Goal: Task Accomplishment & Management: Use online tool/utility

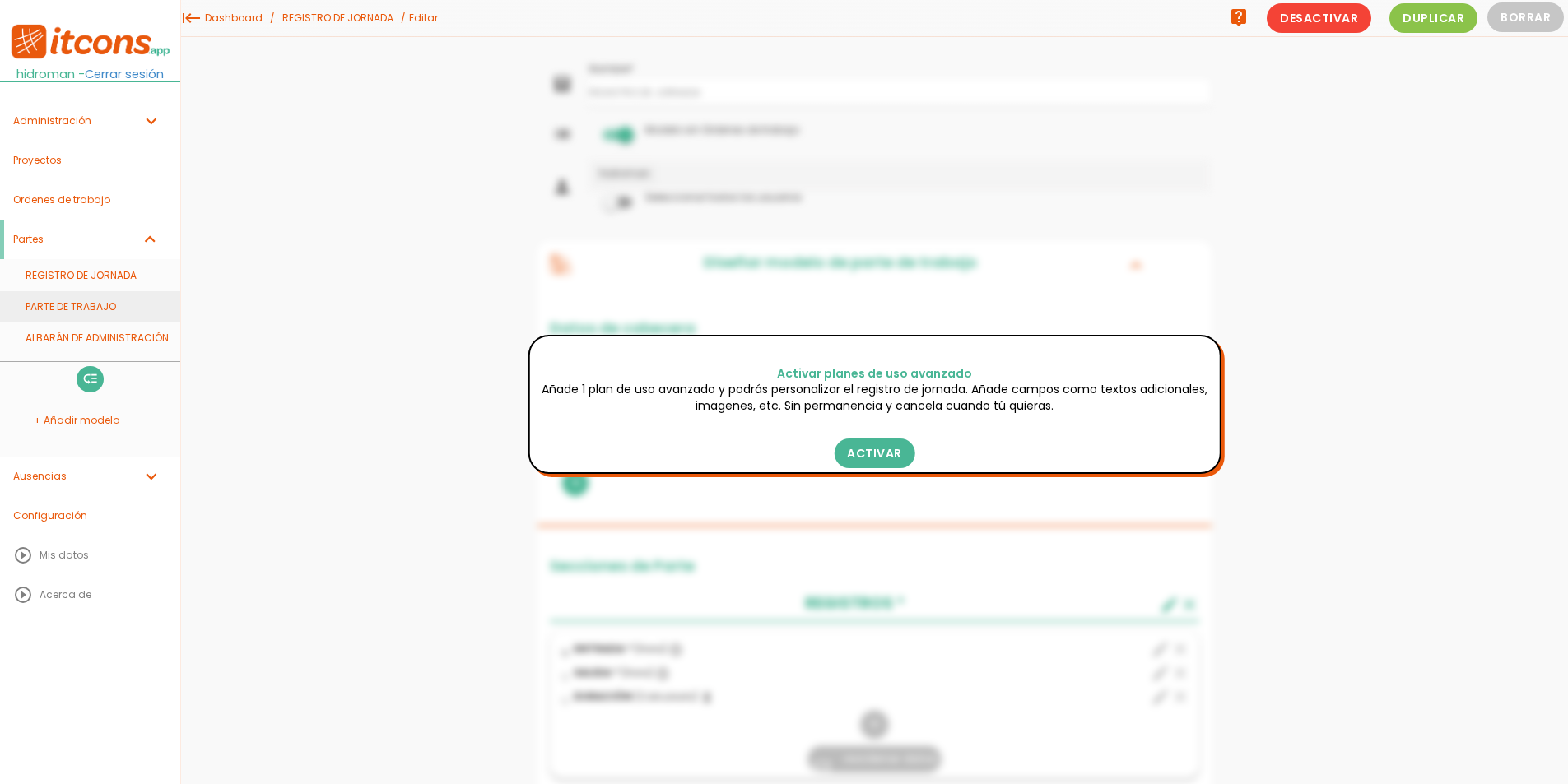
click at [69, 317] on link "PARTE DE TRABAJO" at bounding box center [90, 308] width 181 height 32
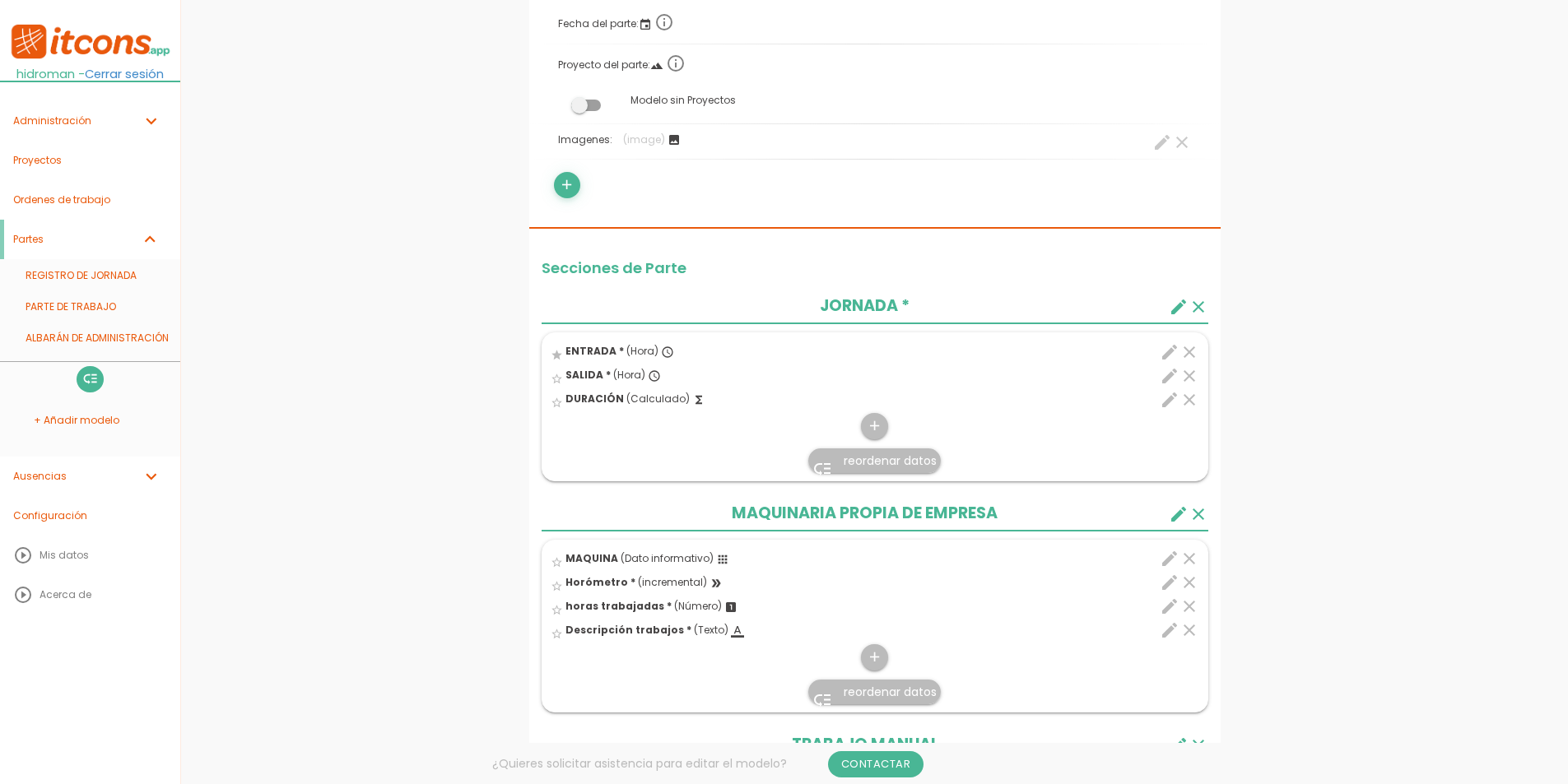
scroll to position [412, 0]
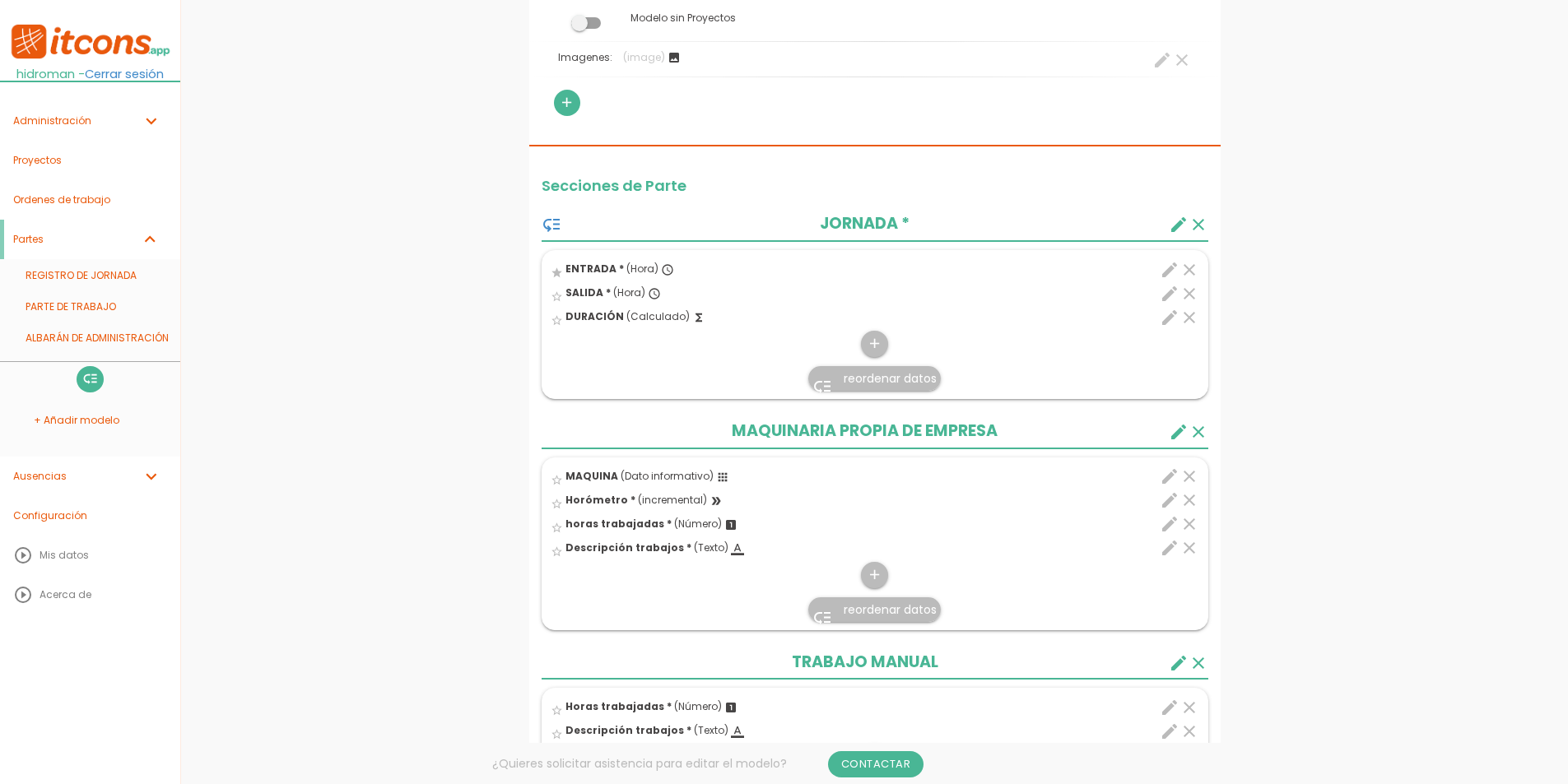
click at [1163, 268] on icon "edit" at bounding box center [1169, 270] width 20 height 20
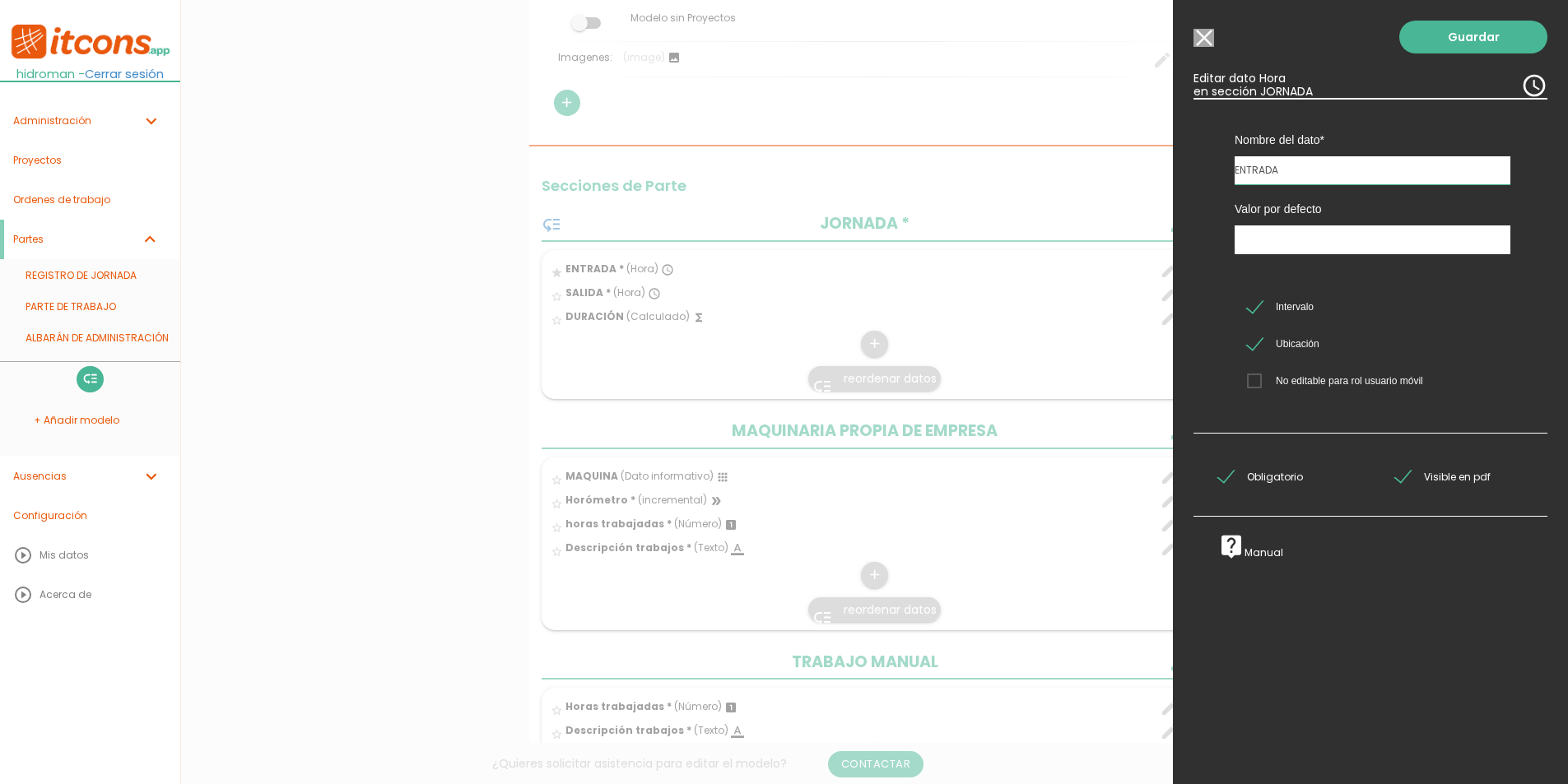
click at [1208, 40] on input "Modelo sin Ordenes de trabajo" at bounding box center [1203, 38] width 21 height 18
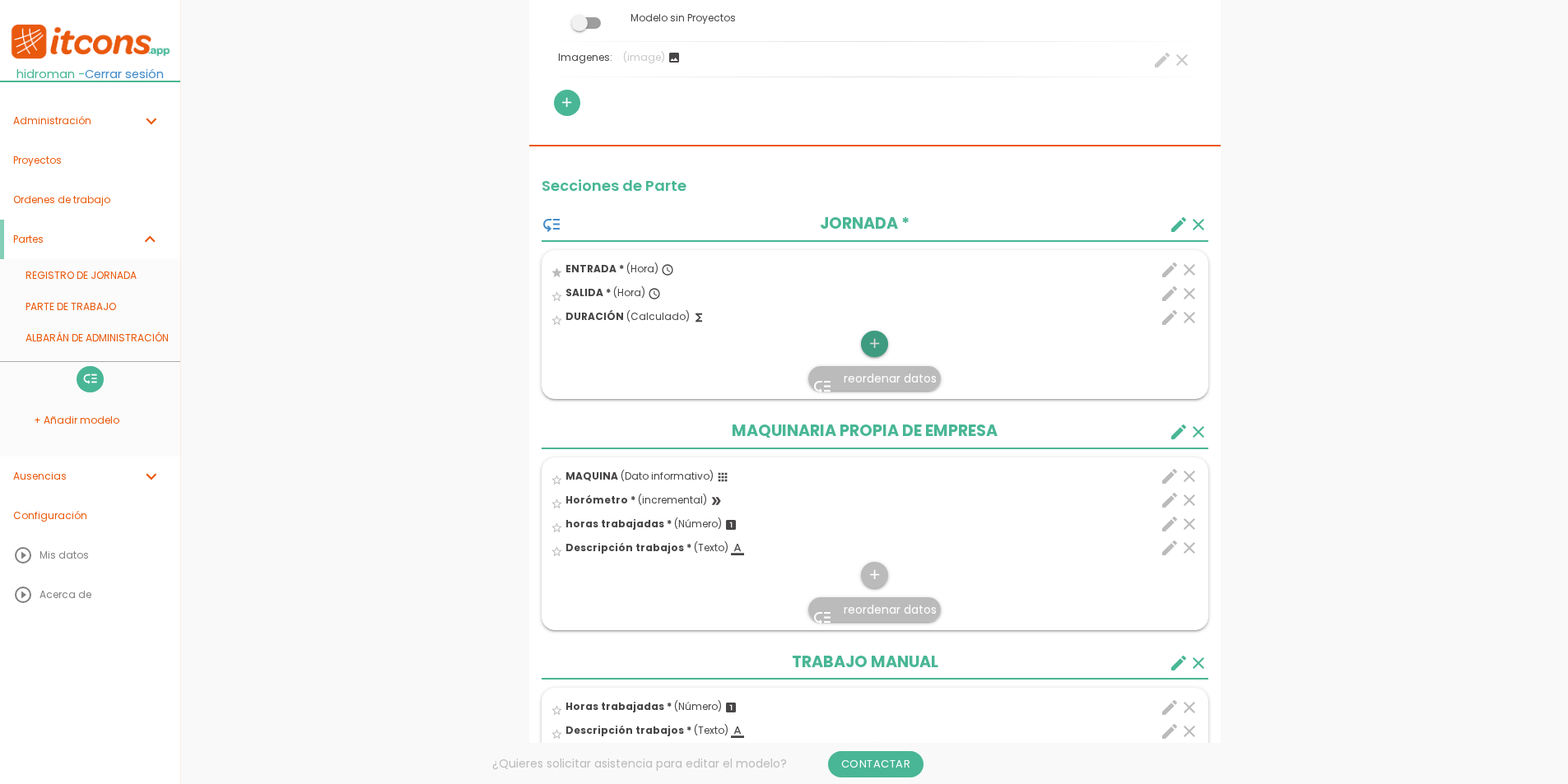
click at [870, 344] on icon "add" at bounding box center [874, 343] width 16 height 27
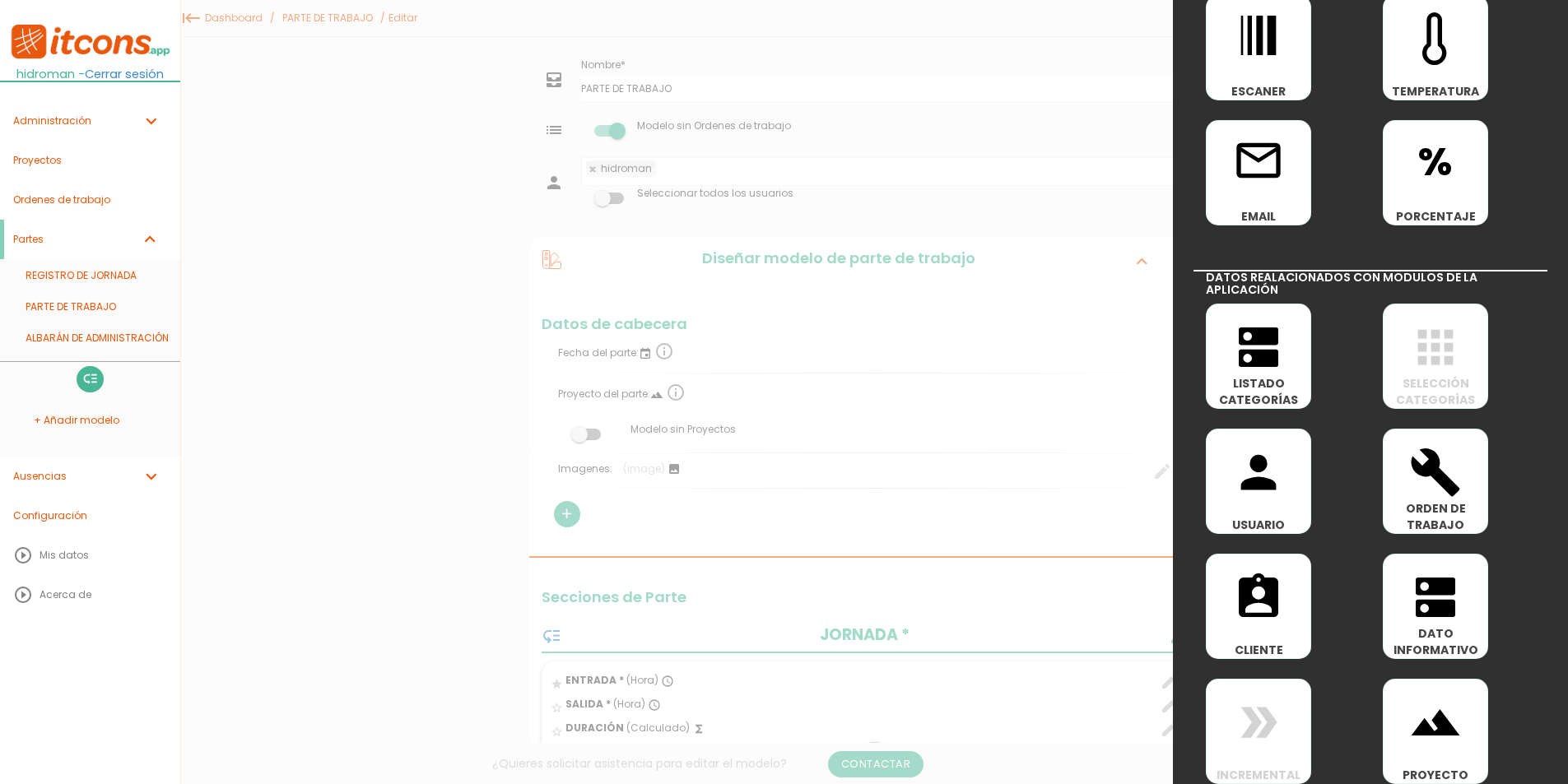
scroll to position [576, 0]
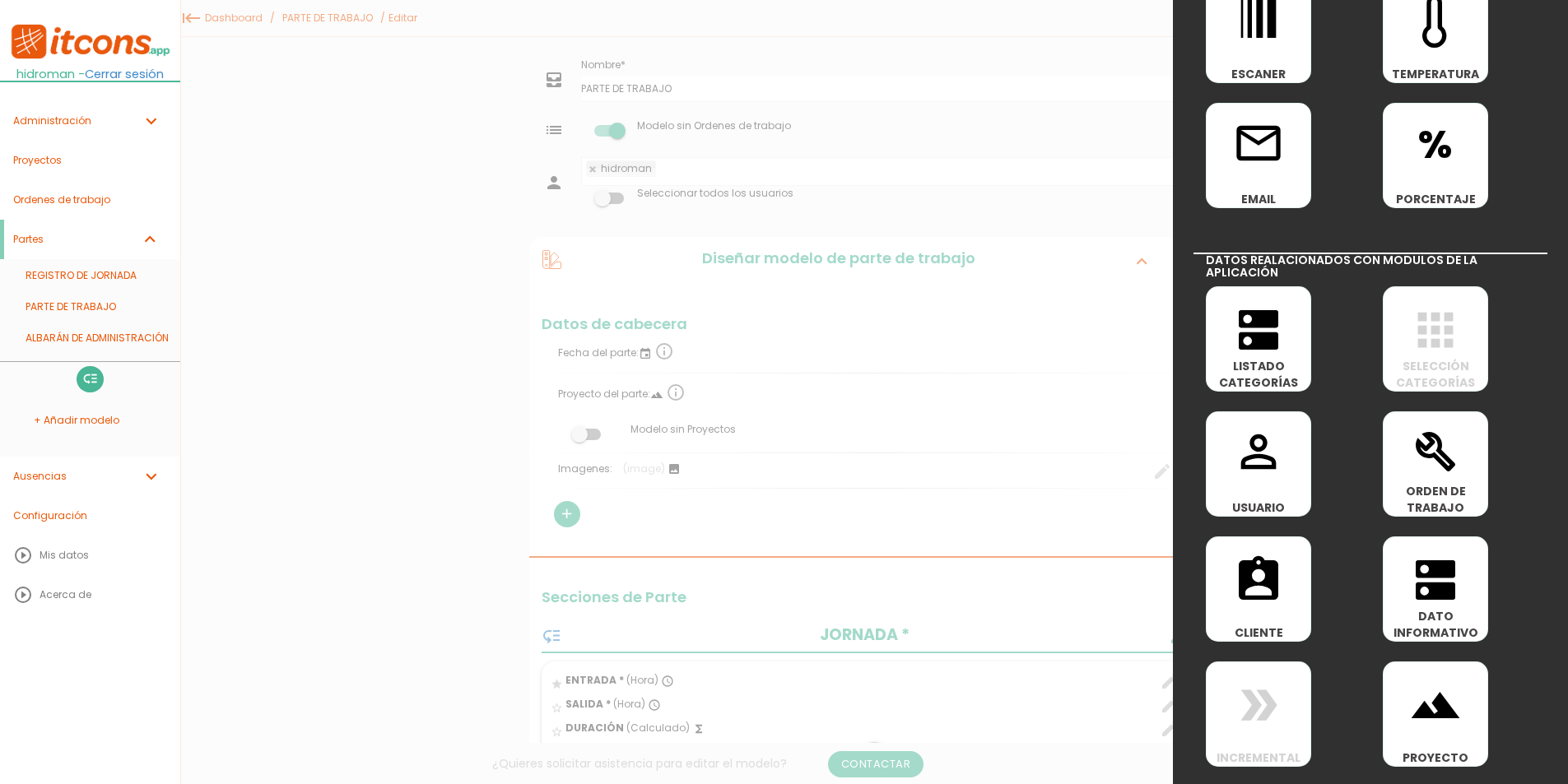
click at [530, 446] on div at bounding box center [784, 295] width 1568 height 980
click at [318, 17] on div at bounding box center [784, 295] width 1568 height 980
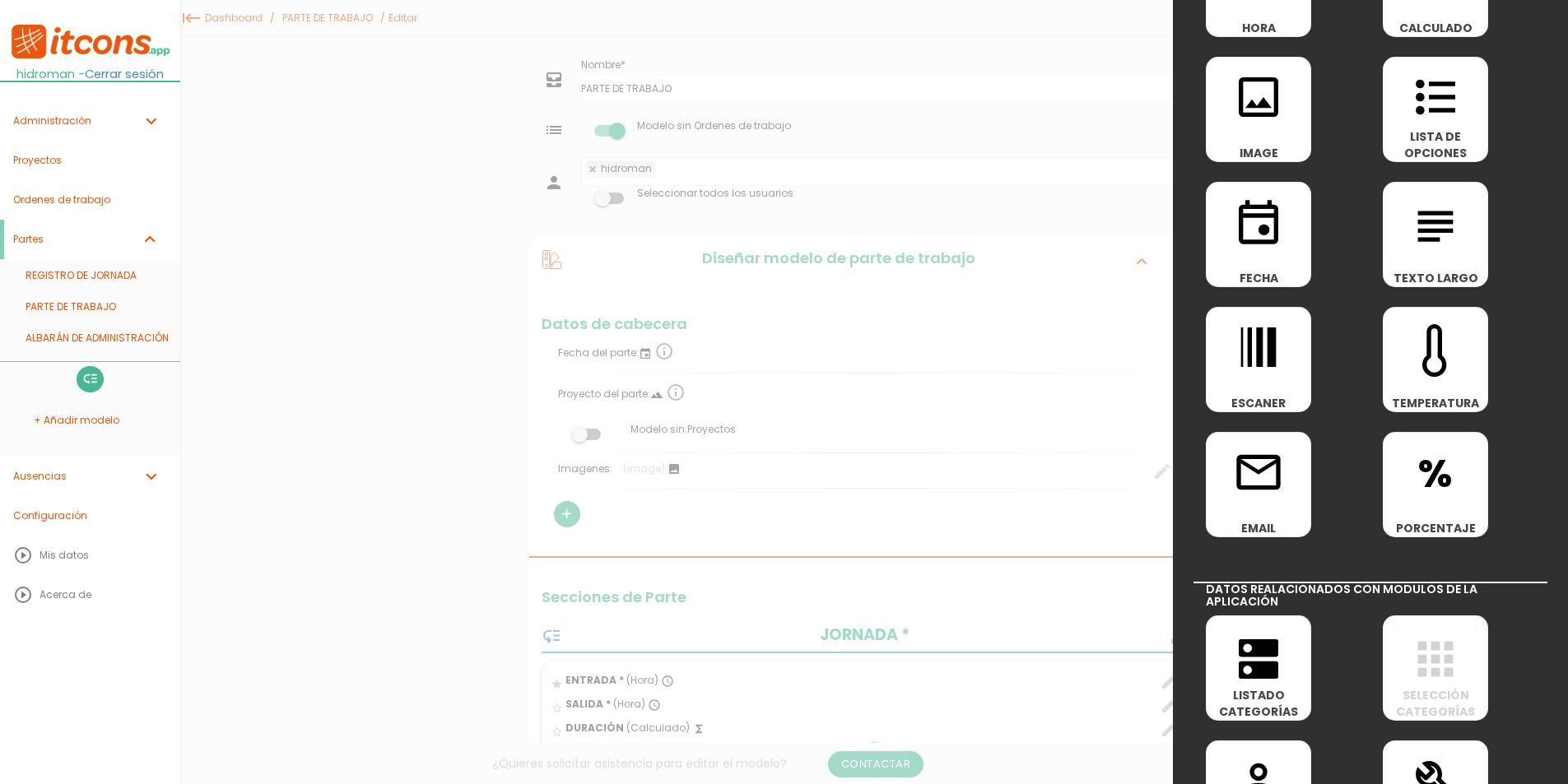
scroll to position [0, 0]
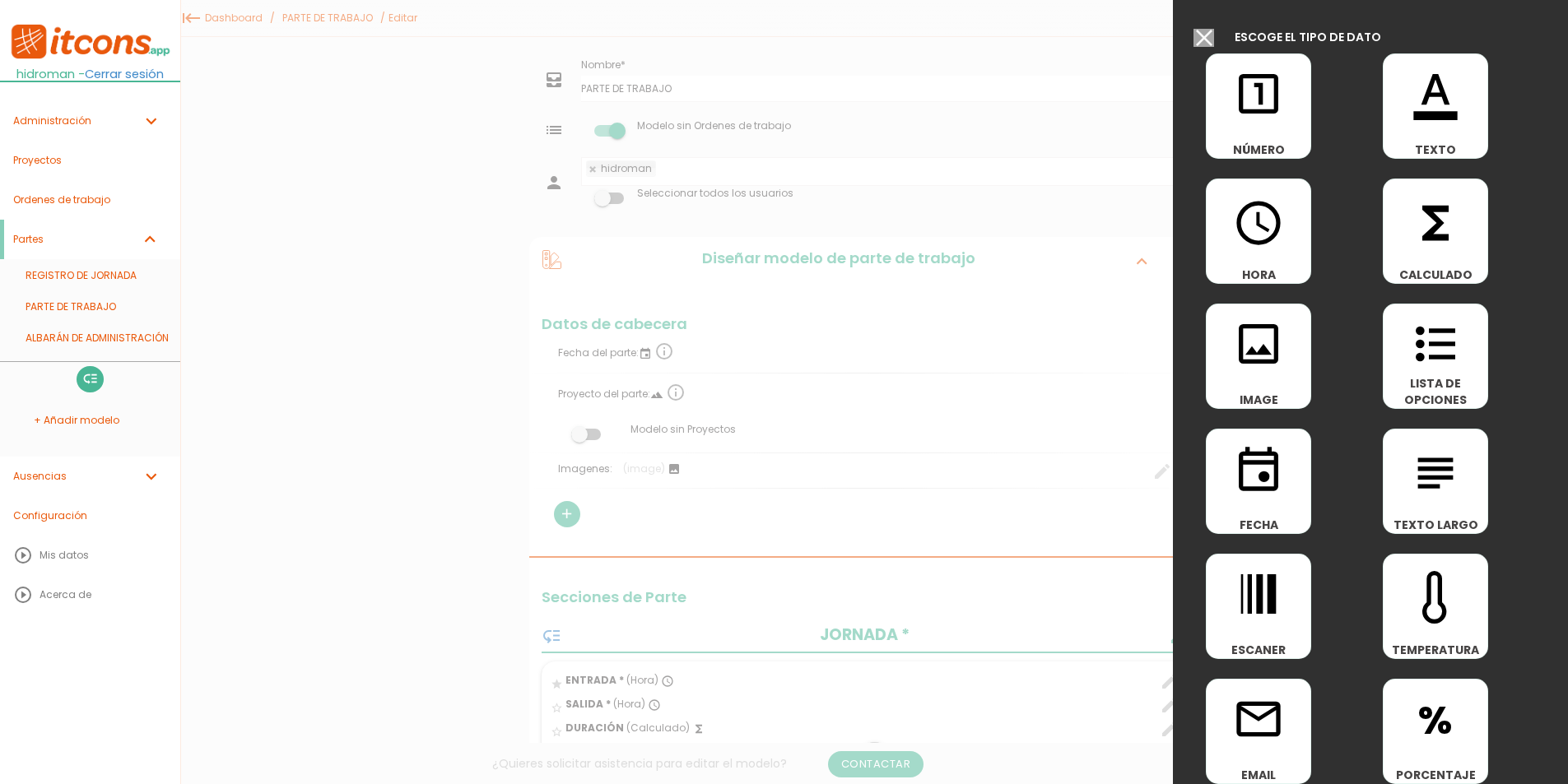
click at [1204, 34] on input "Modelo sin Ordenes de trabajo" at bounding box center [1203, 38] width 21 height 18
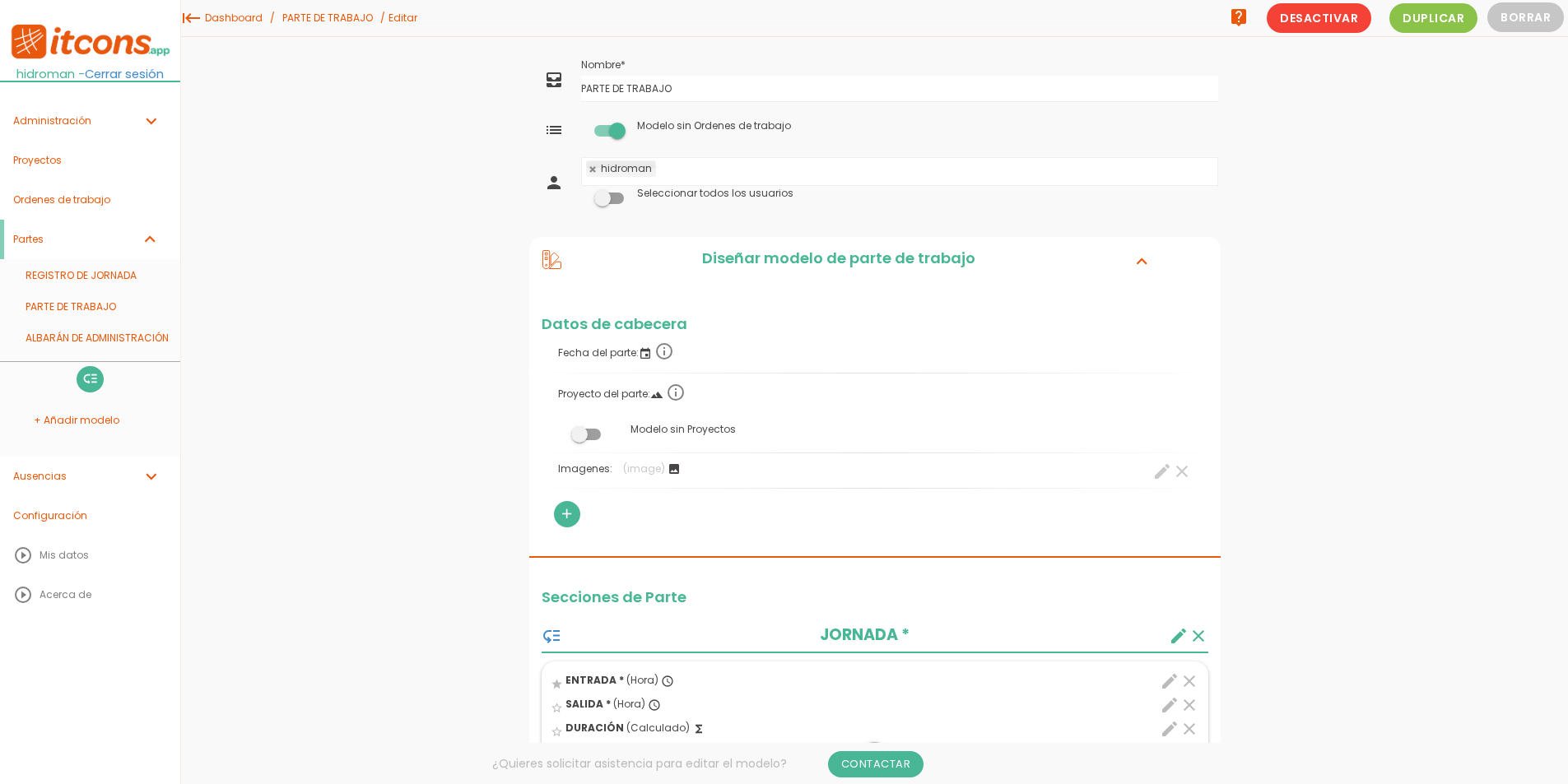
click at [76, 130] on link "Administración expand_more" at bounding box center [90, 121] width 181 height 40
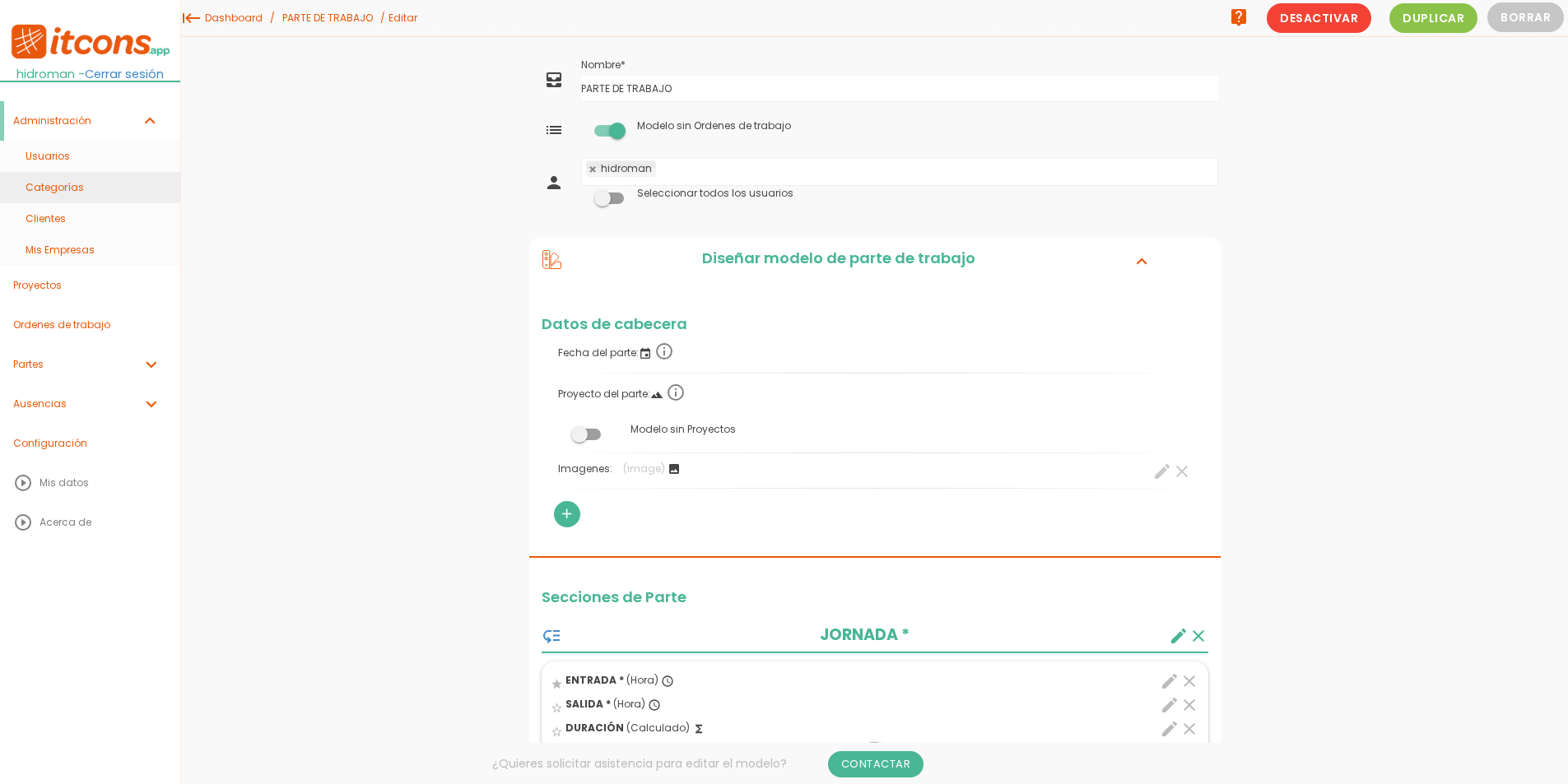
click at [62, 193] on link "Categorías" at bounding box center [90, 188] width 181 height 32
